Goal: Task Accomplishment & Management: Use online tool/utility

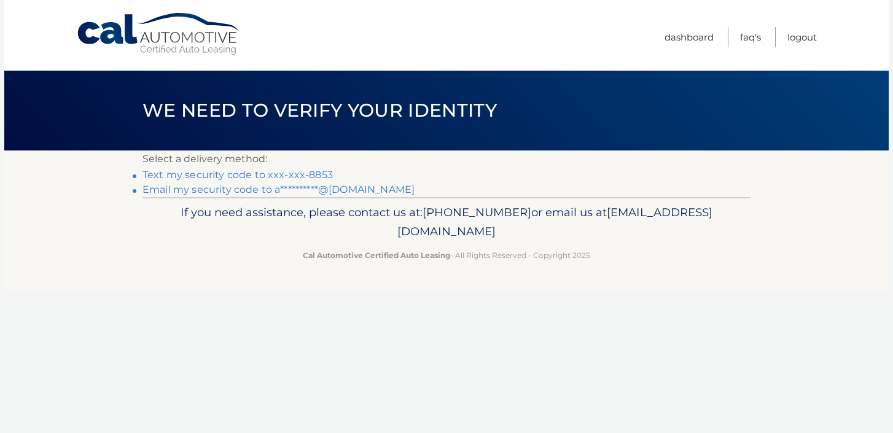
click at [308, 175] on link "Text my security code to xxx-xxx-8853" at bounding box center [238, 175] width 190 height 12
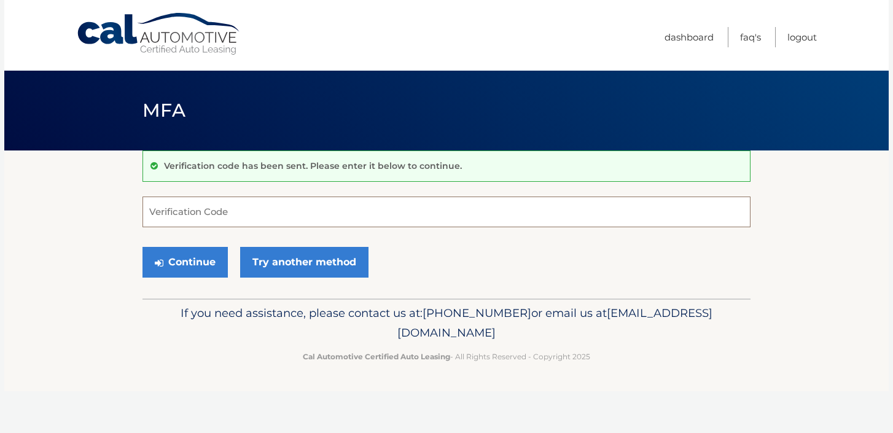
click at [282, 211] on input "Verification Code" at bounding box center [447, 212] width 608 height 31
click at [205, 271] on button "Continue" at bounding box center [185, 262] width 85 height 31
click at [214, 203] on label "Verification Code" at bounding box center [447, 202] width 608 height 10
click at [214, 203] on input "45202-" at bounding box center [447, 212] width 608 height 31
type input "452029"
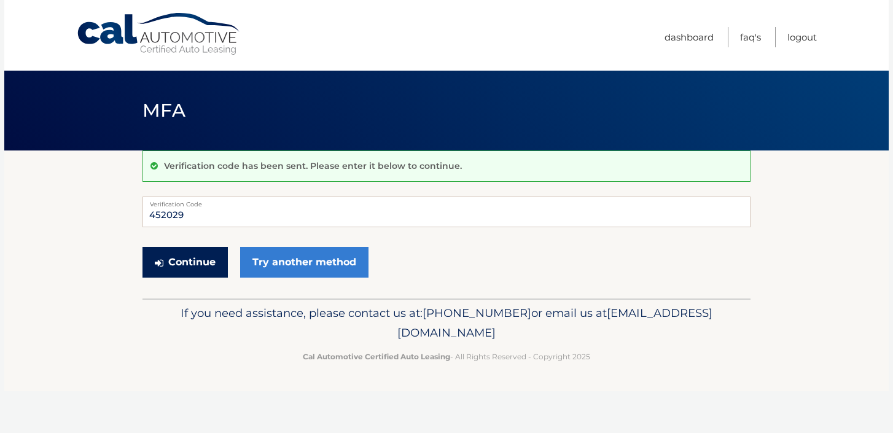
click at [184, 256] on button "Continue" at bounding box center [185, 262] width 85 height 31
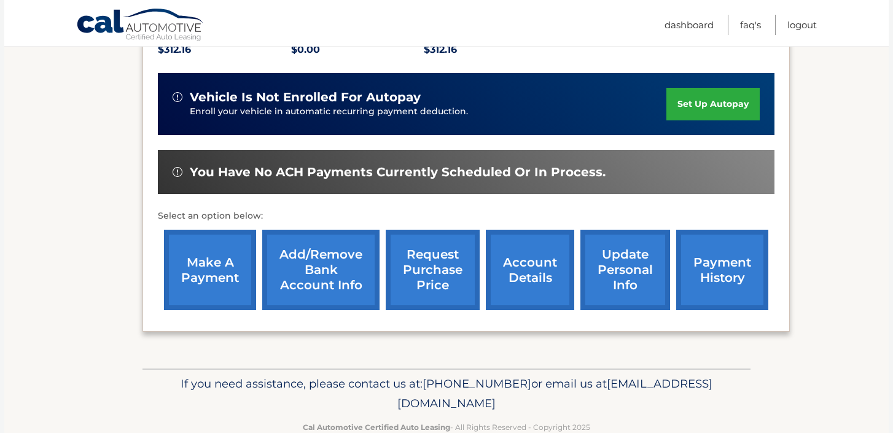
scroll to position [299, 0]
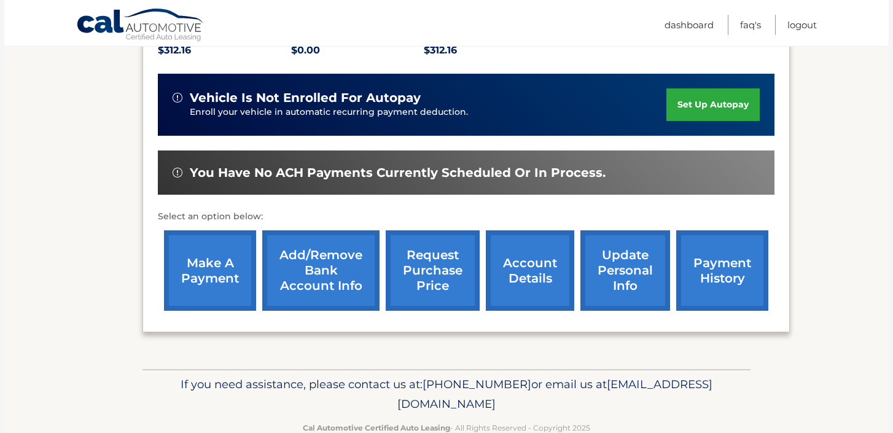
click at [214, 245] on link "make a payment" at bounding box center [210, 270] width 92 height 80
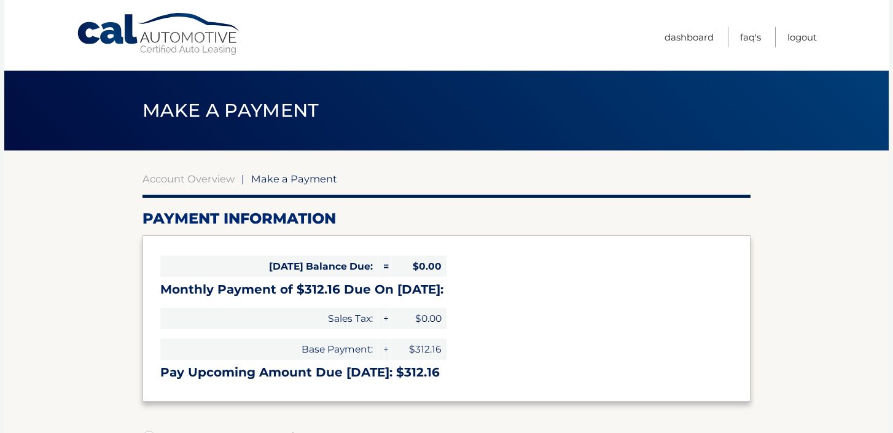
select select "MDZjN2ZmN2YtNWVlMC00NDU0LTgyN2QtNzg5YWY0ODk0ZjY2"
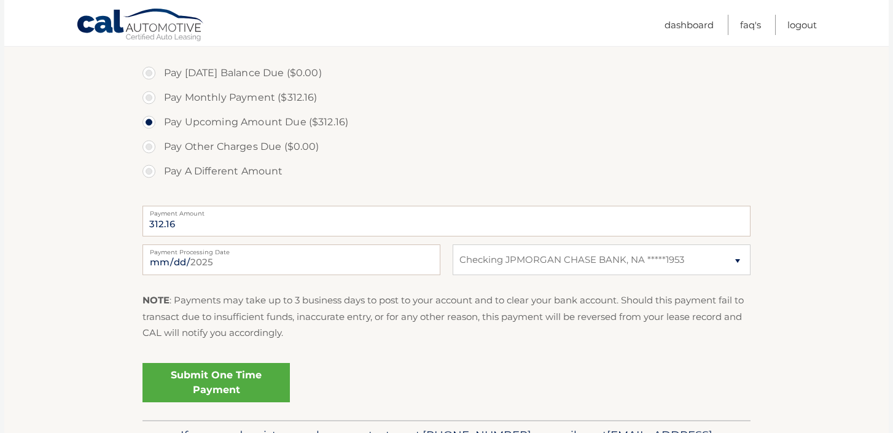
scroll to position [382, 0]
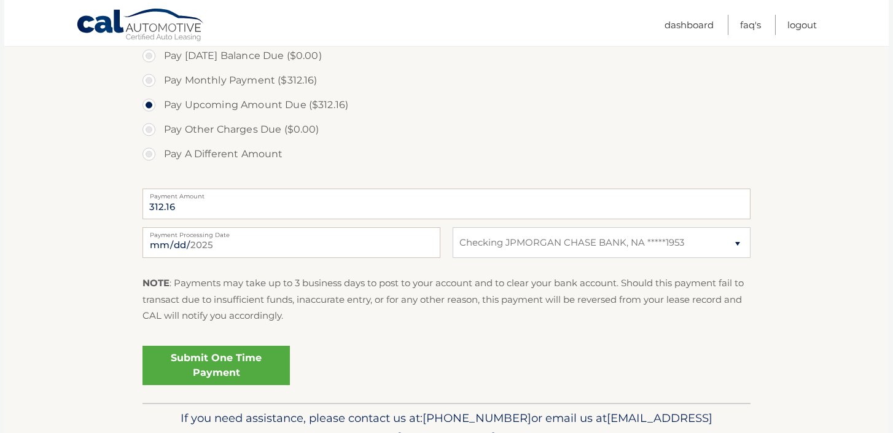
click at [240, 366] on link "Submit One Time Payment" at bounding box center [216, 365] width 147 height 39
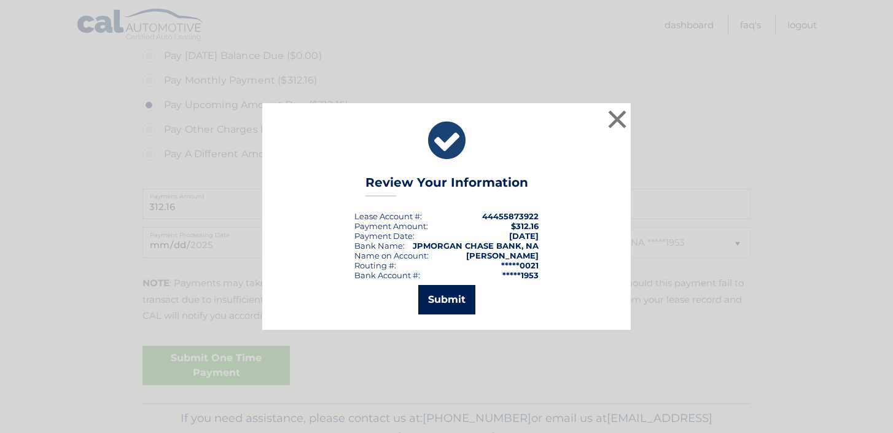
click at [453, 307] on button "Submit" at bounding box center [446, 299] width 57 height 29
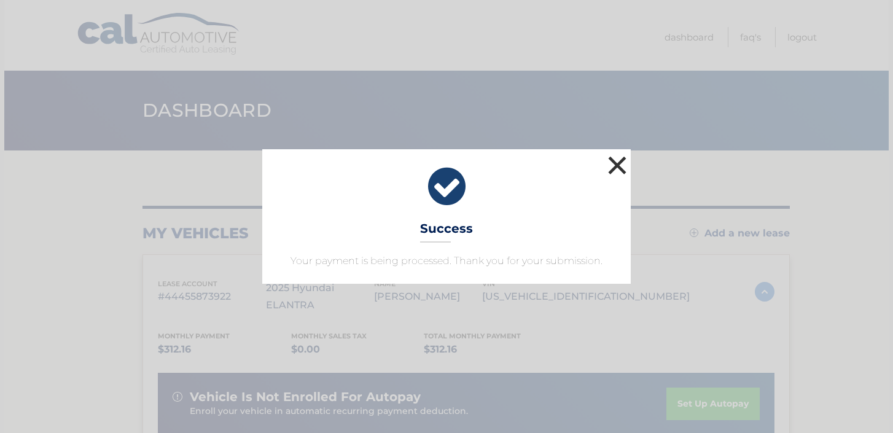
click at [618, 173] on button "×" at bounding box center [617, 165] width 25 height 25
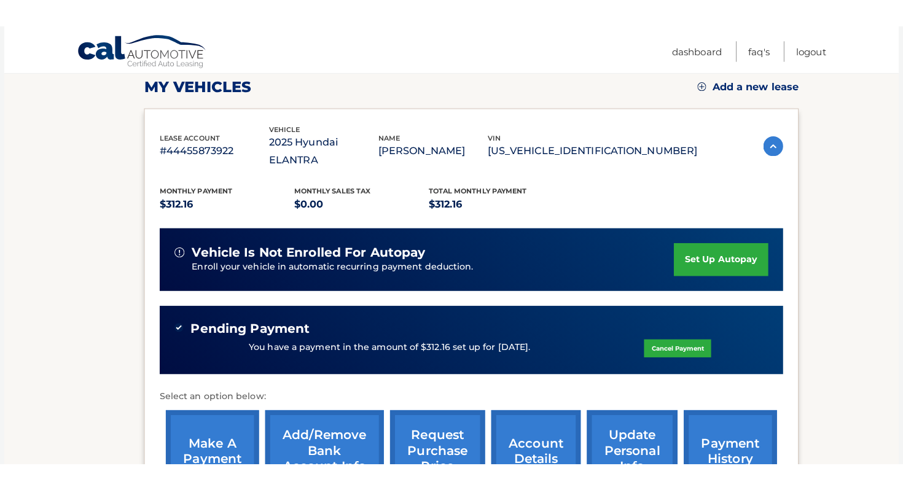
scroll to position [231, 0]
